Goal: Navigation & Orientation: Understand site structure

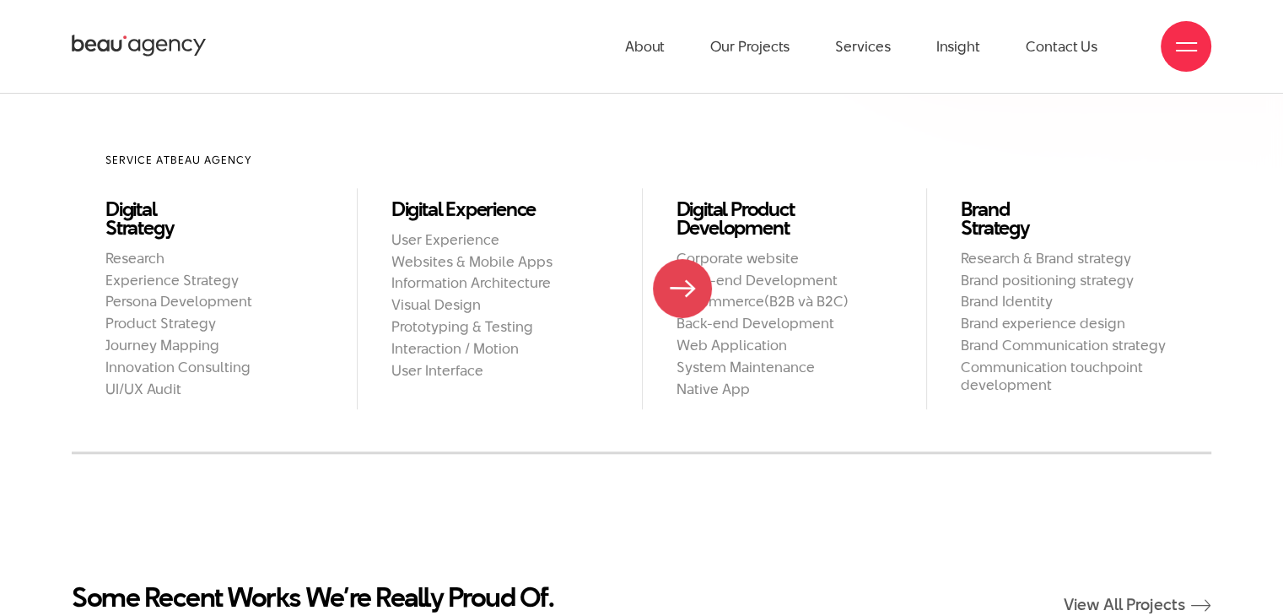
scroll to position [1019, 0]
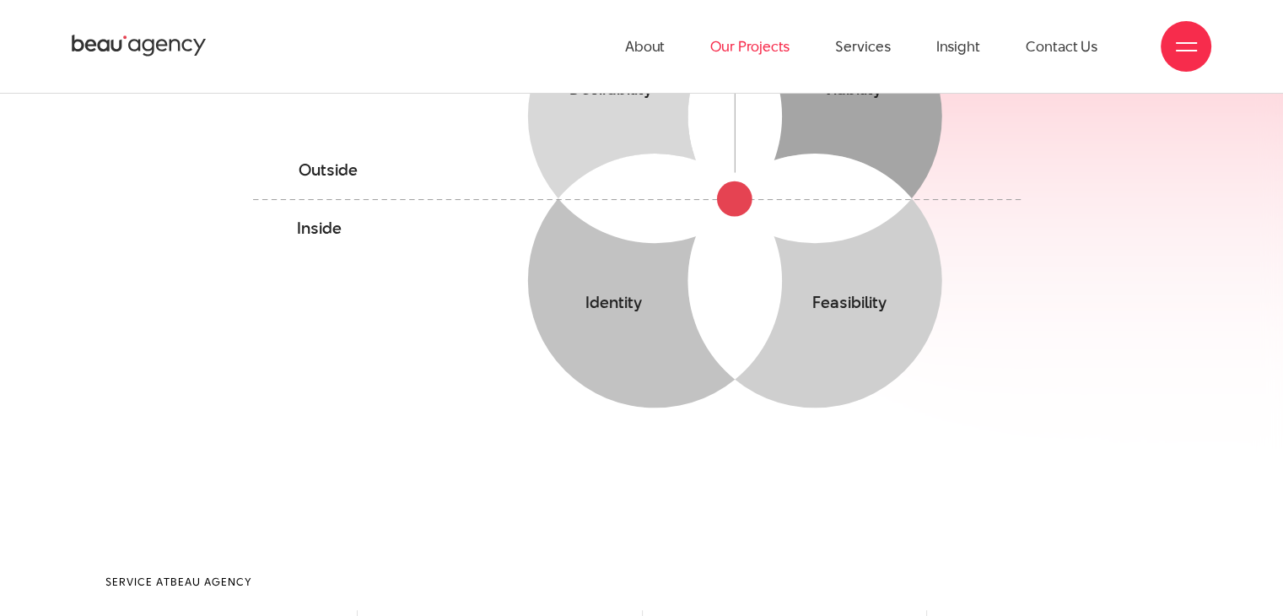
click at [768, 62] on link "Our Projects" at bounding box center [750, 46] width 79 height 93
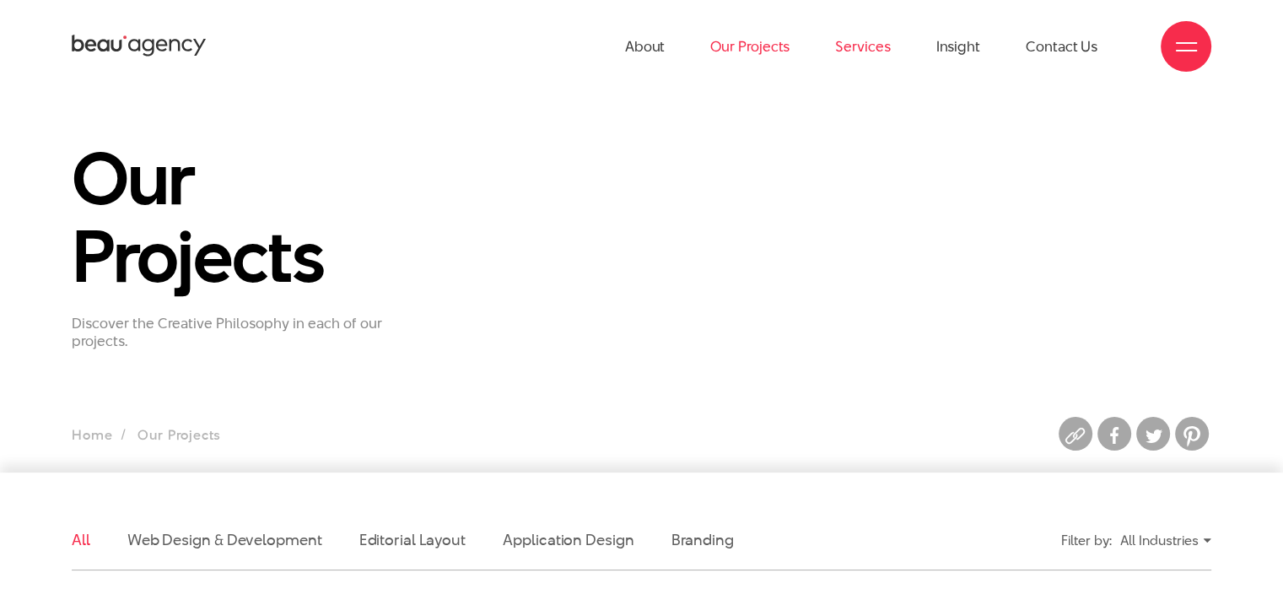
click at [855, 40] on link "Services" at bounding box center [862, 46] width 55 height 93
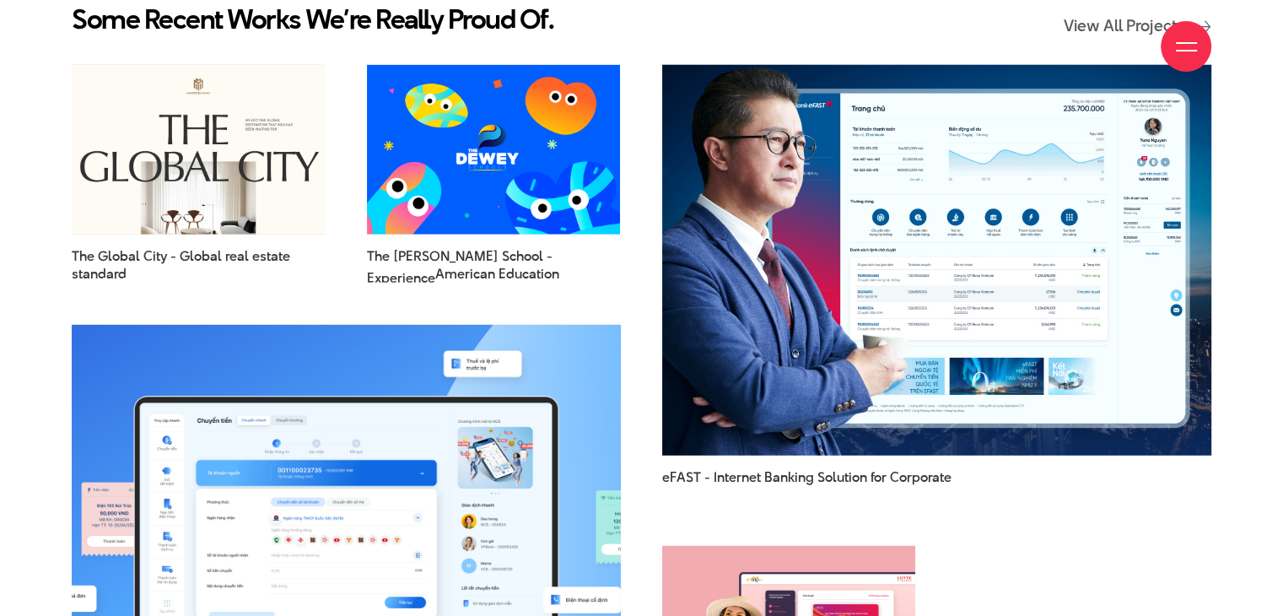
scroll to position [4135, 0]
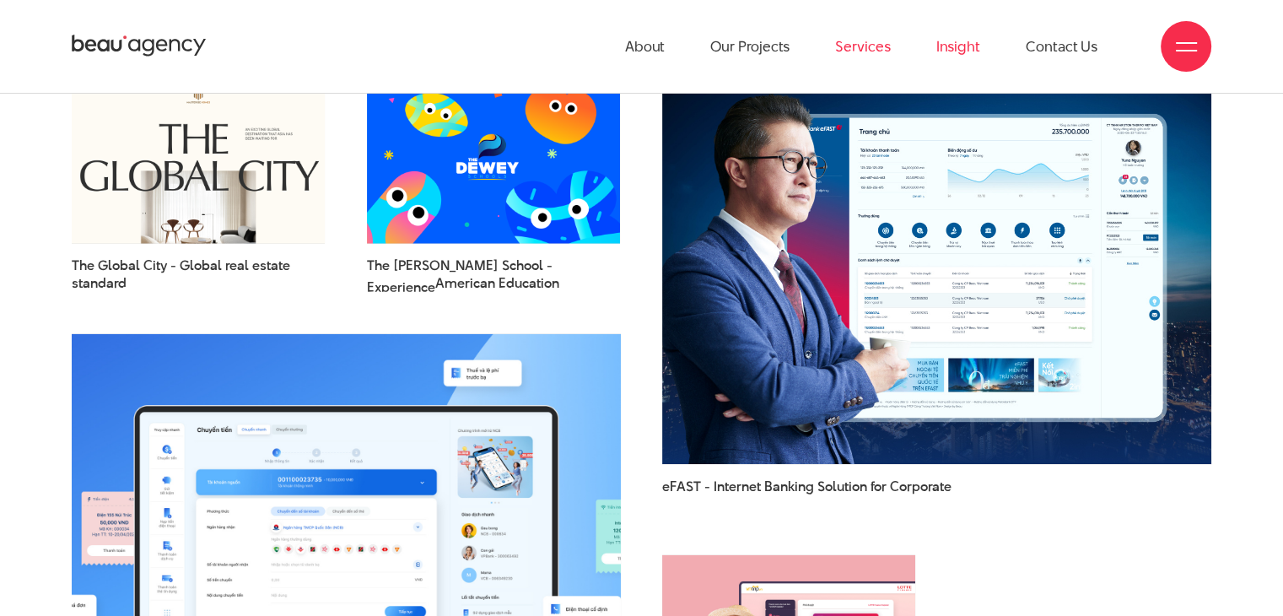
click at [969, 41] on link "Insight" at bounding box center [959, 46] width 44 height 93
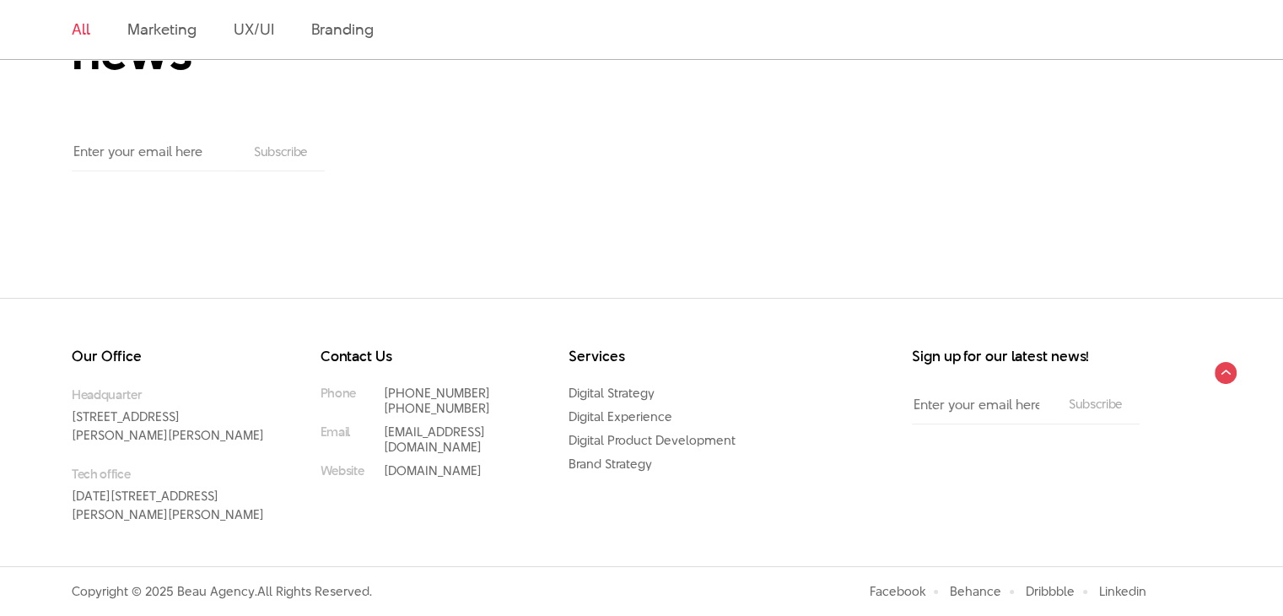
scroll to position [805, 0]
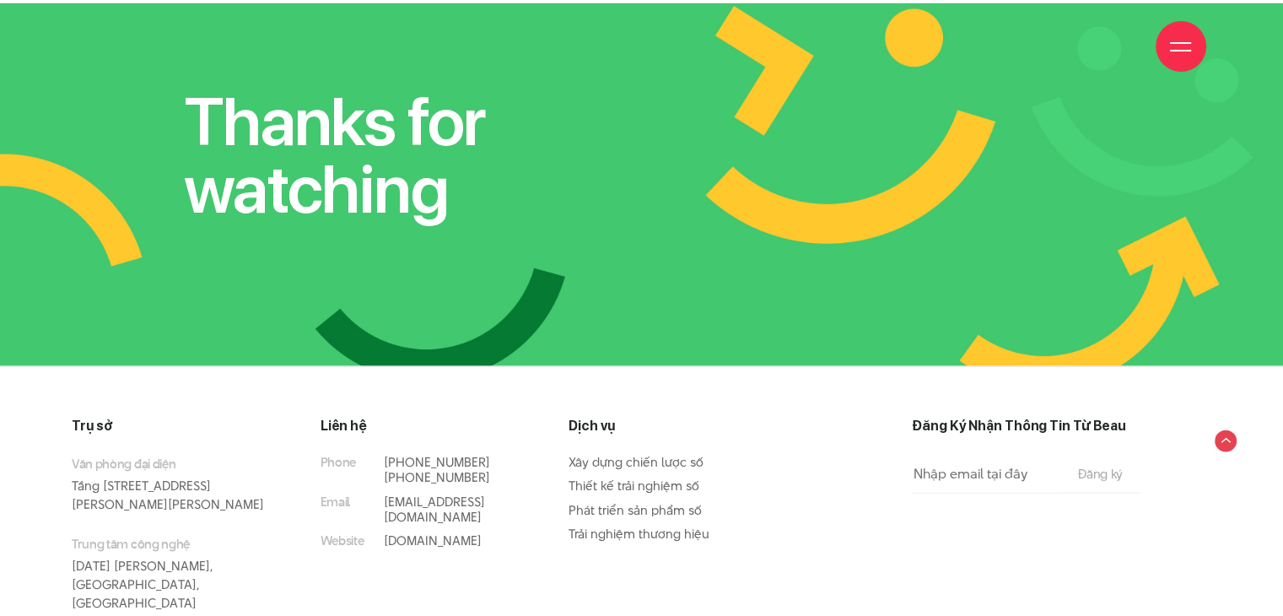
scroll to position [10298, 0]
